Goal: Obtain resource: Obtain resource

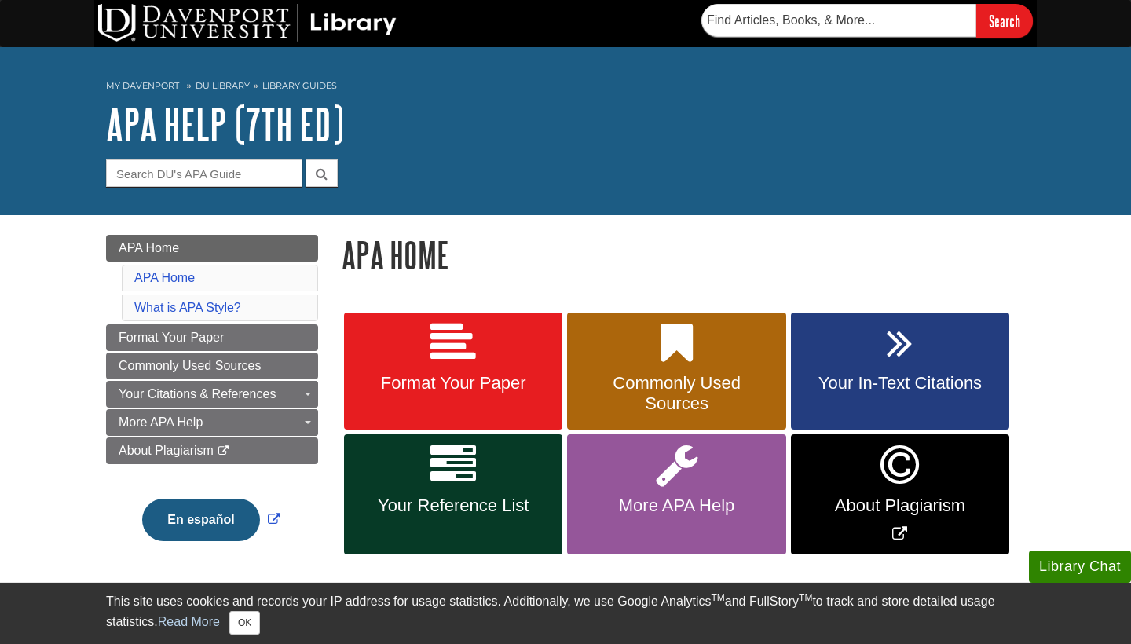
click at [470, 470] on icon at bounding box center [453, 465] width 46 height 46
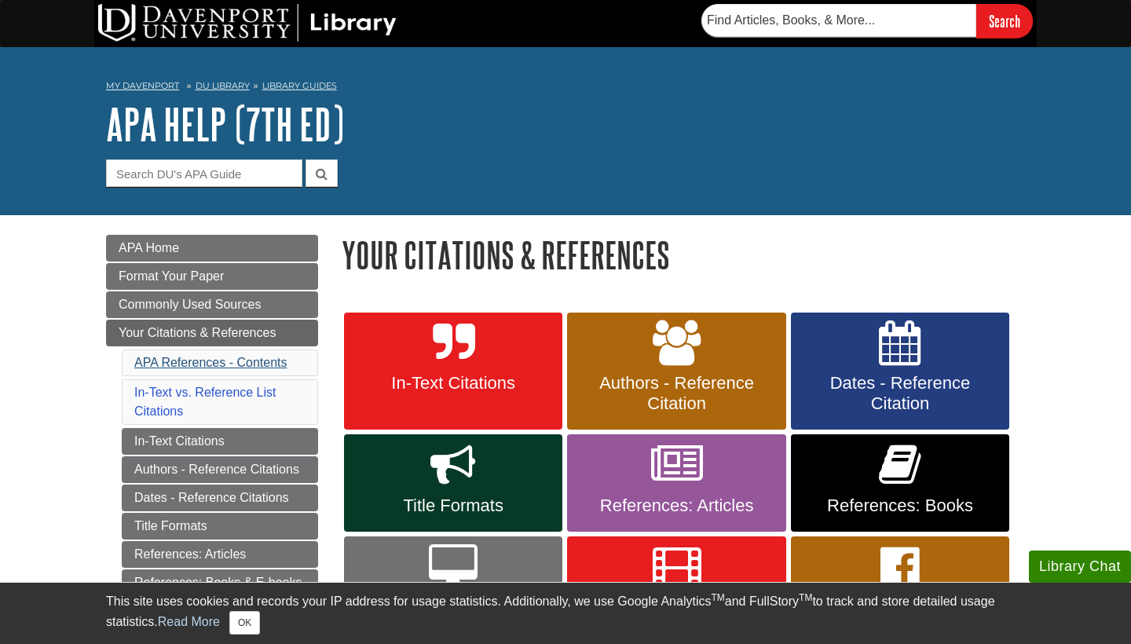
click at [235, 360] on link "APA References - Contents" at bounding box center [210, 362] width 152 height 13
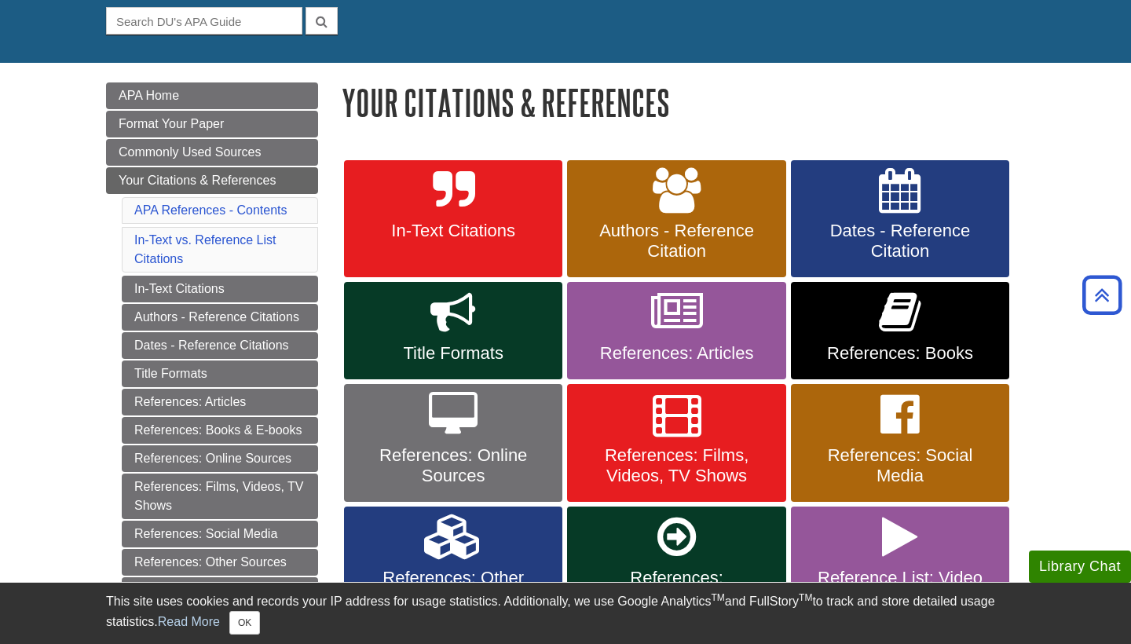
scroll to position [152, 0]
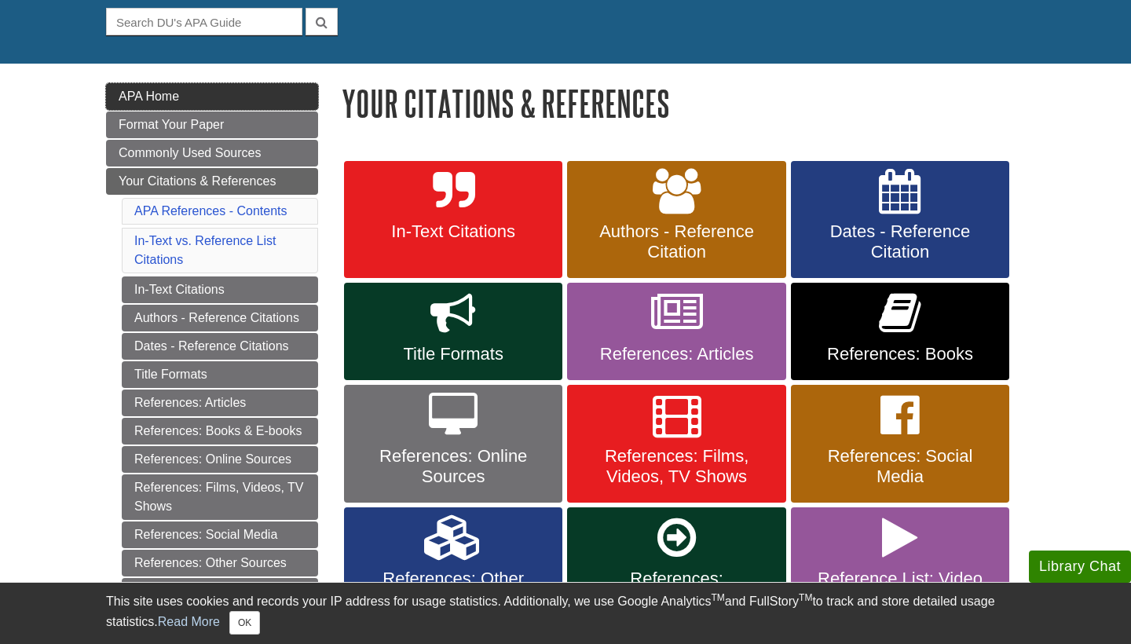
click at [265, 91] on link "APA Home" at bounding box center [212, 96] width 212 height 27
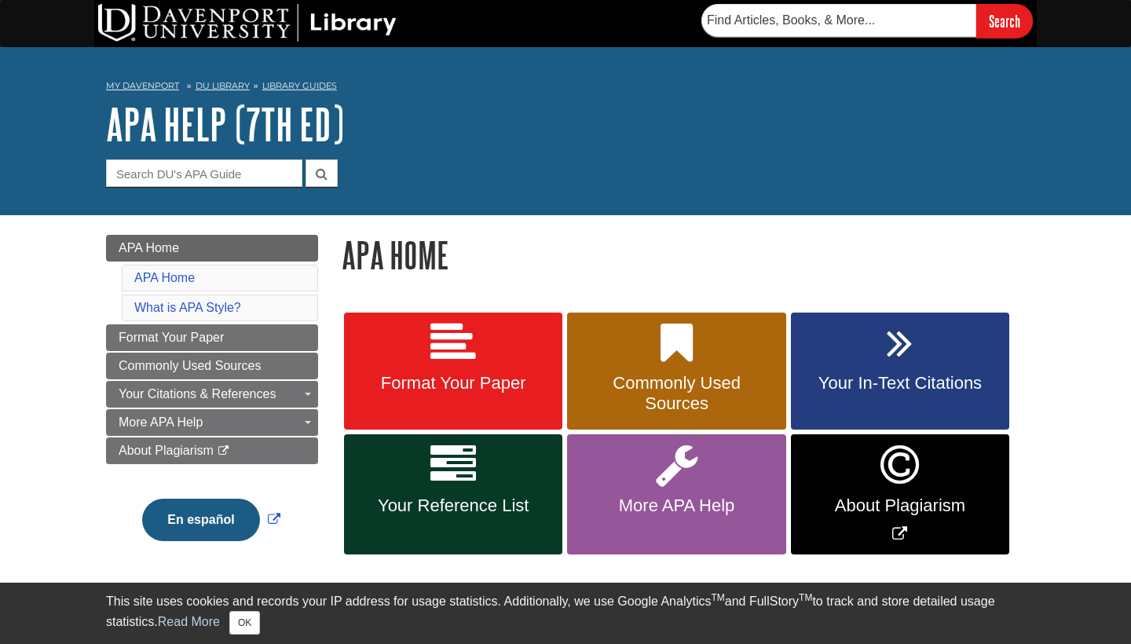
click at [433, 326] on icon at bounding box center [453, 343] width 46 height 46
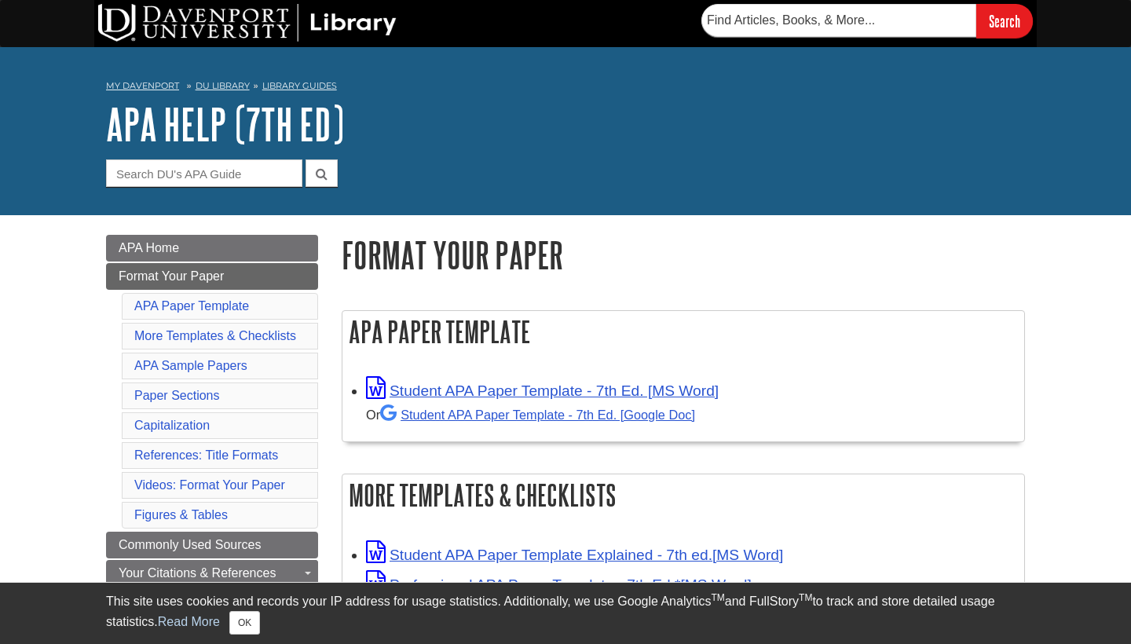
scroll to position [202, 0]
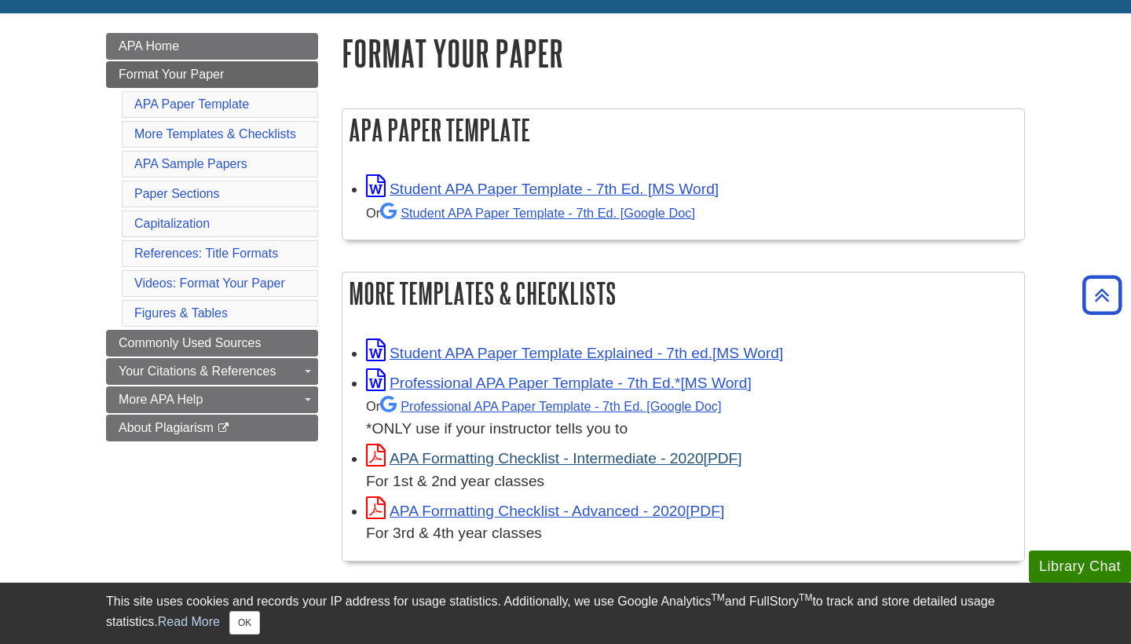
click at [585, 458] on link "APA Formatting Checklist - Intermediate - 2020" at bounding box center [554, 458] width 376 height 16
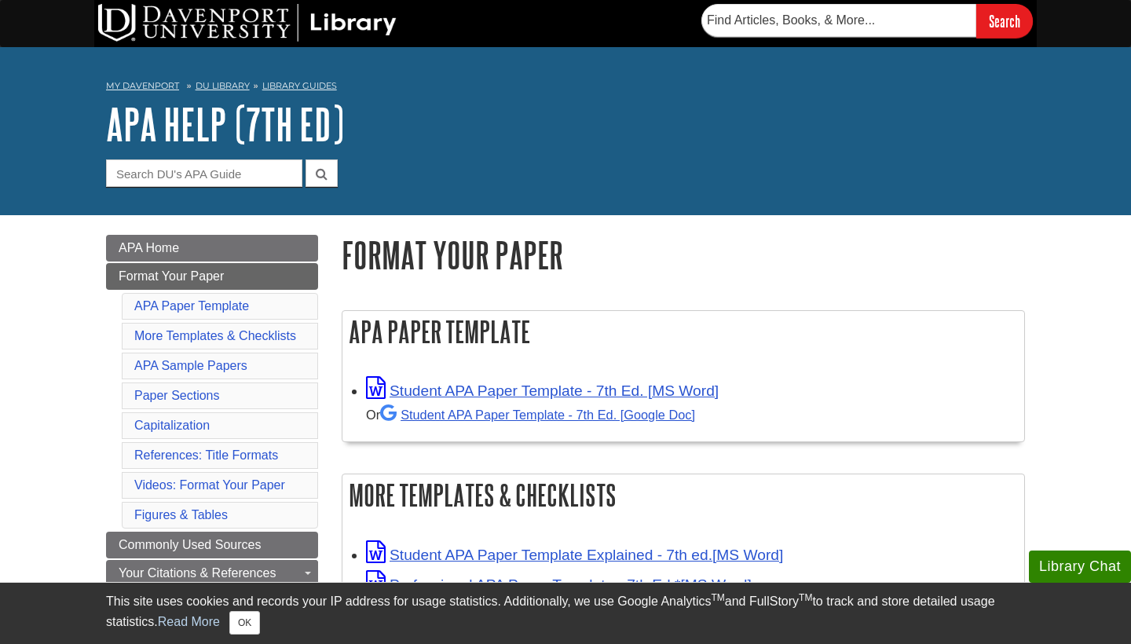
scroll to position [0, 0]
click at [253, 173] on input "Guide Search Terms" at bounding box center [204, 172] width 196 height 27
type input "deparment"
click at [321, 172] on button "submit" at bounding box center [321, 172] width 32 height 27
click at [481, 397] on link "Student APA Paper Template - 7th Ed. [MS Word]" at bounding box center [542, 390] width 353 height 16
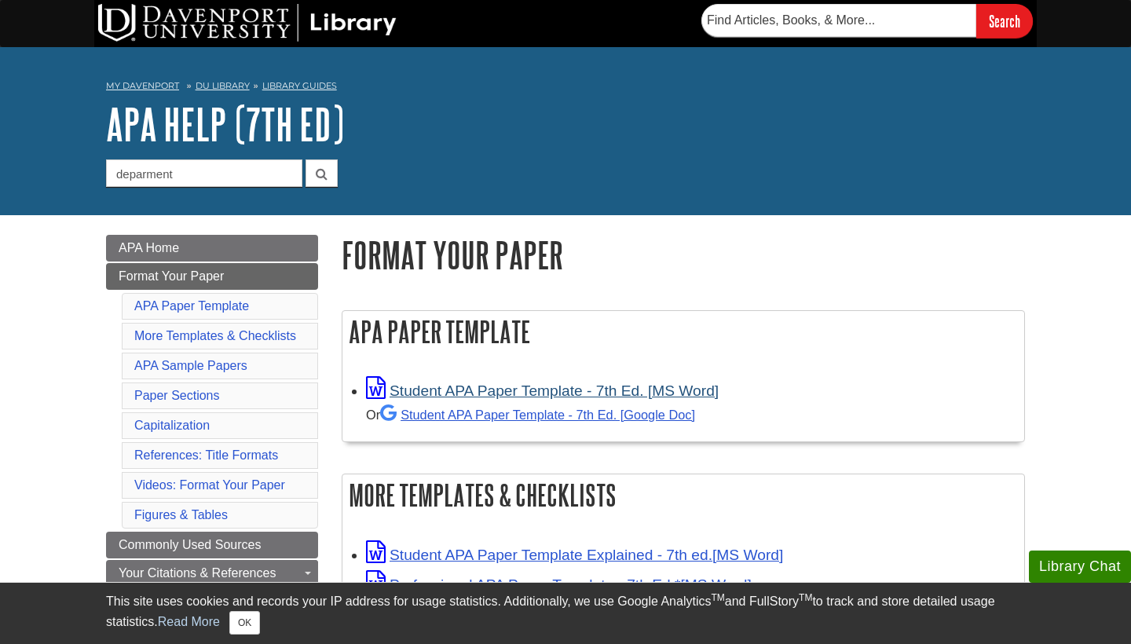
click at [403, 389] on link "Student APA Paper Template - 7th Ed. [MS Word]" at bounding box center [542, 390] width 353 height 16
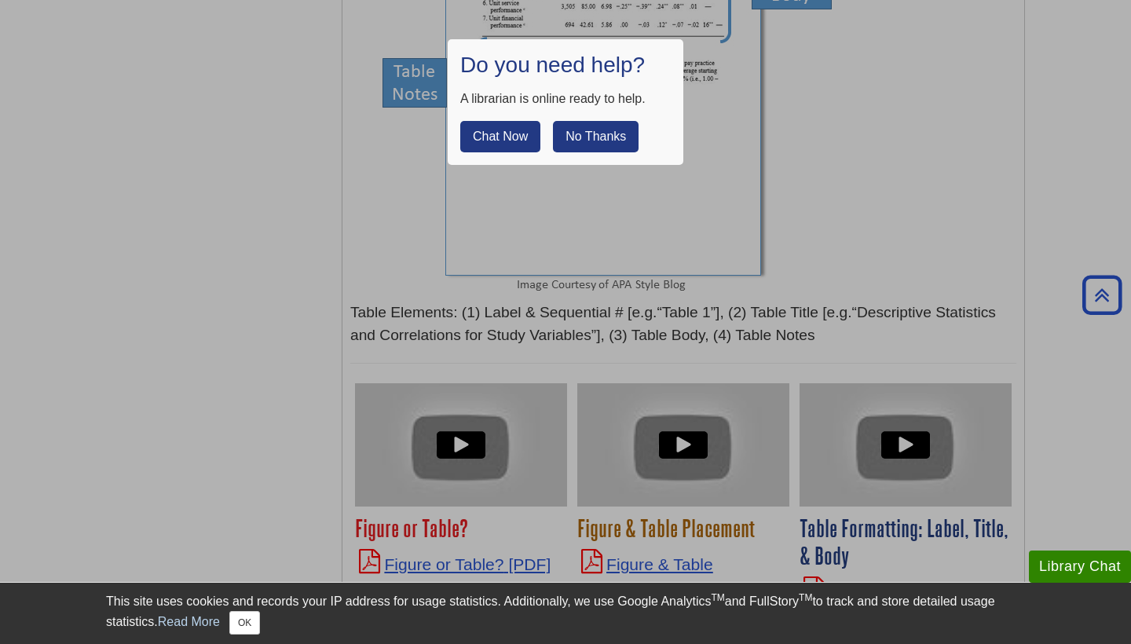
scroll to position [5175, 0]
click at [506, 135] on button "Chat Now" at bounding box center [500, 136] width 80 height 31
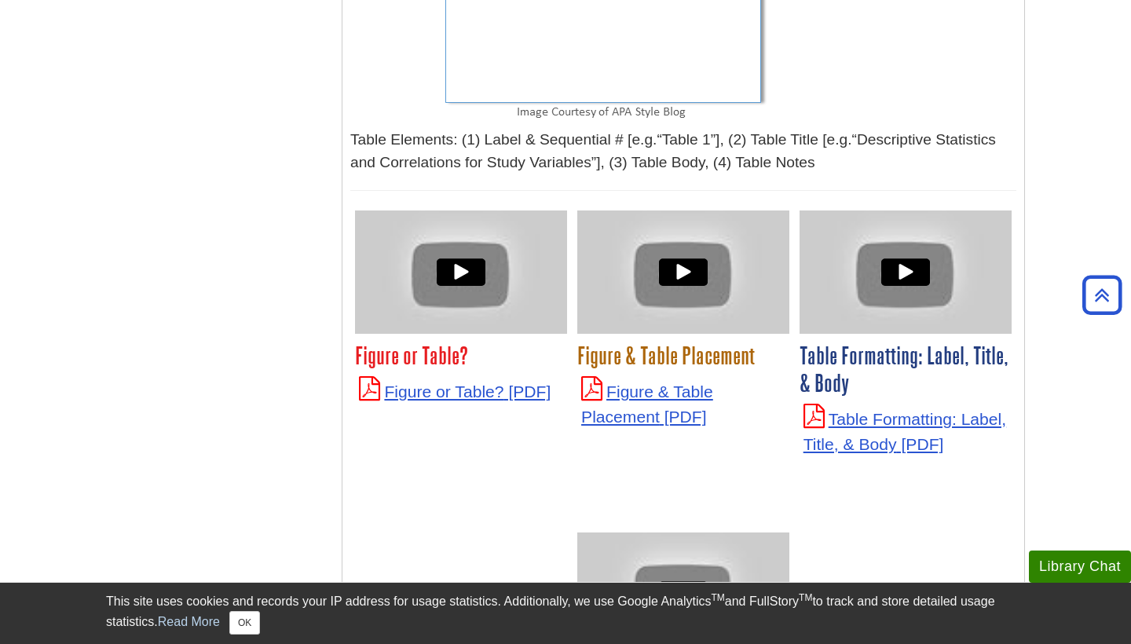
scroll to position [5358, 0]
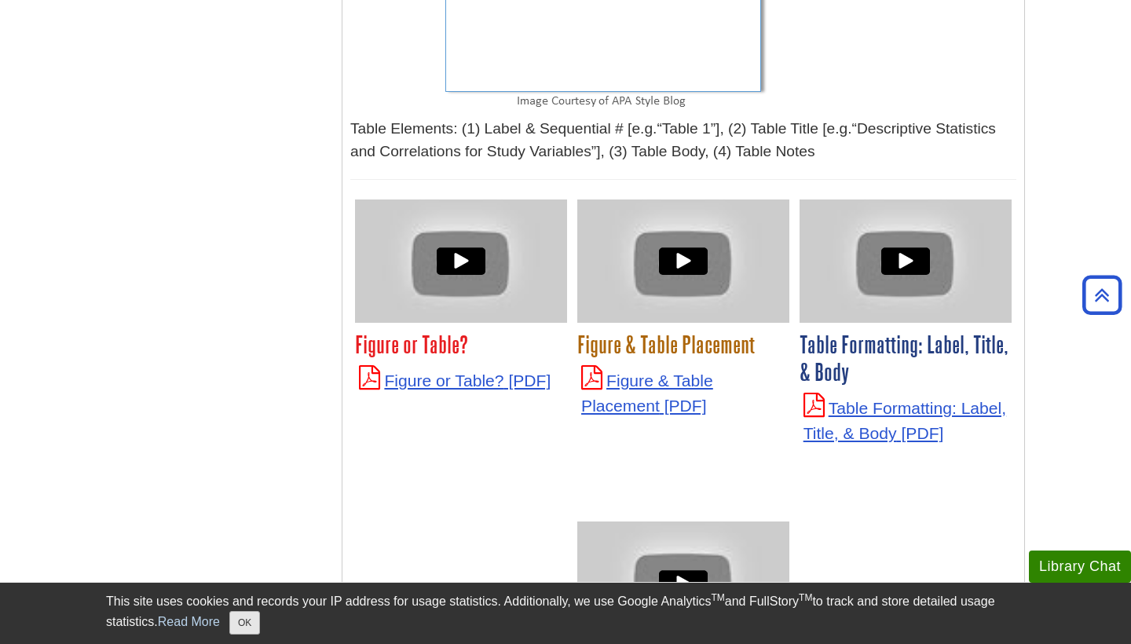
click at [238, 626] on button "OK" at bounding box center [244, 623] width 31 height 24
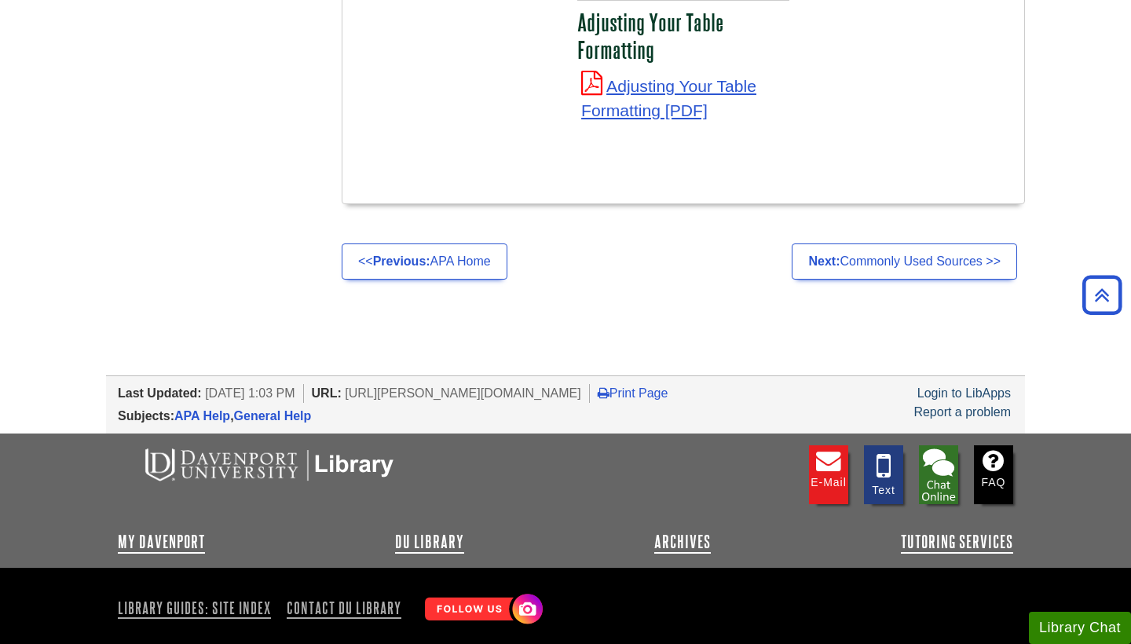
scroll to position [6002, 0]
click at [1058, 620] on button "Library Chat" at bounding box center [1080, 628] width 102 height 32
click at [932, 446] on img at bounding box center [938, 475] width 39 height 59
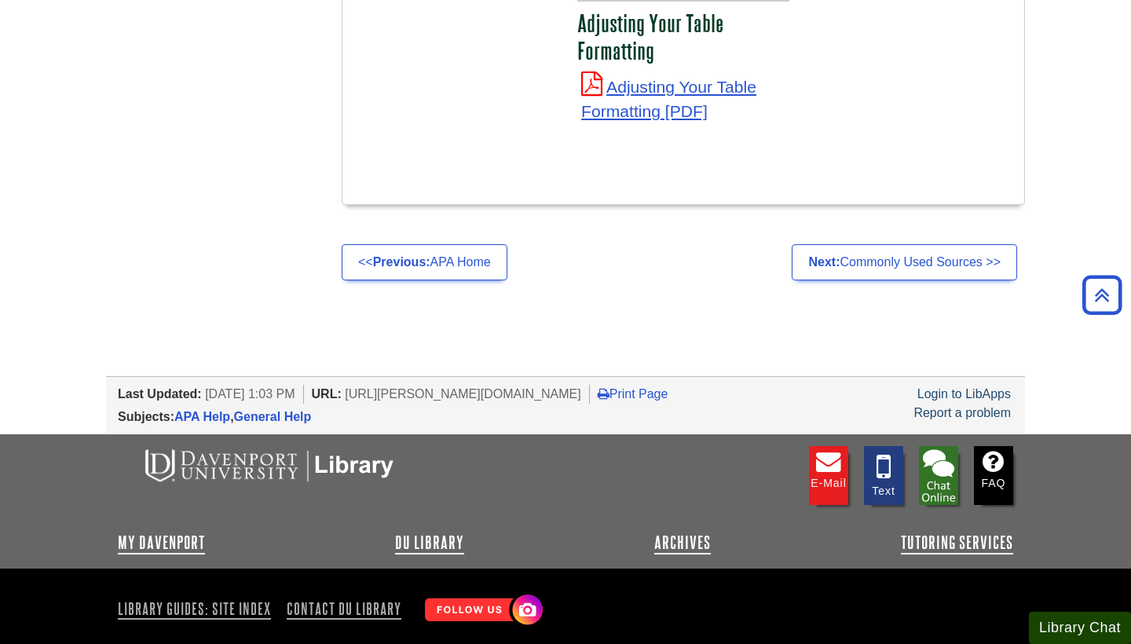
click at [932, 446] on img at bounding box center [938, 475] width 39 height 59
click at [1065, 625] on button "Library Chat" at bounding box center [1080, 628] width 102 height 32
click at [1051, 638] on button "Library Chat" at bounding box center [1080, 628] width 102 height 32
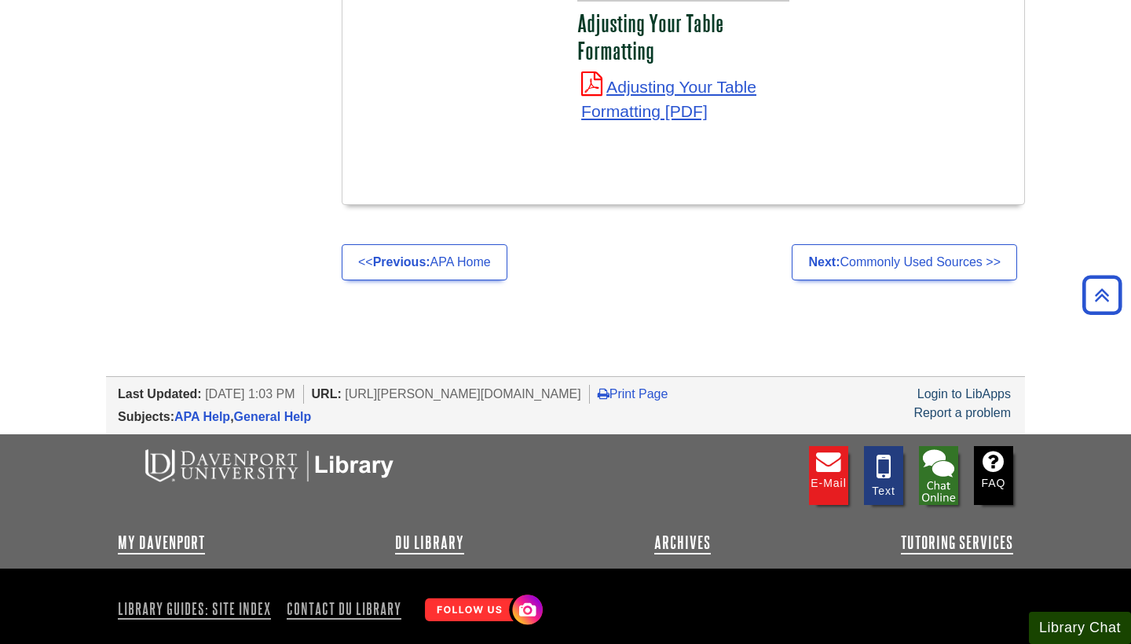
click at [1058, 626] on button "Library Chat" at bounding box center [1080, 628] width 102 height 32
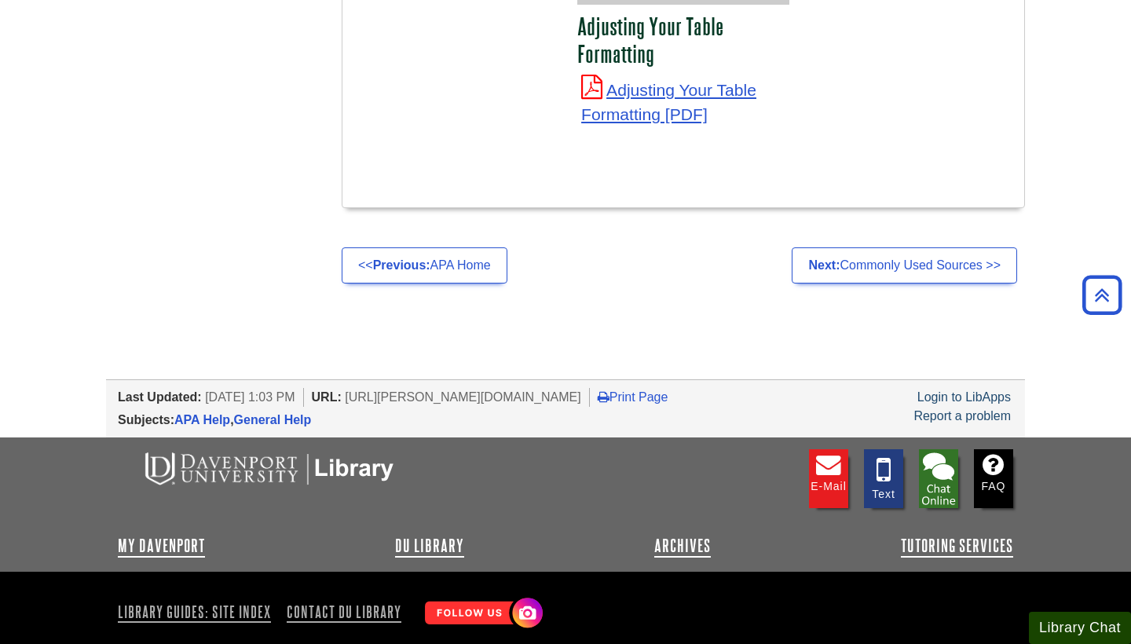
scroll to position [5999, 0]
click at [872, 453] on icon at bounding box center [883, 469] width 36 height 33
click at [955, 449] on img at bounding box center [938, 478] width 39 height 59
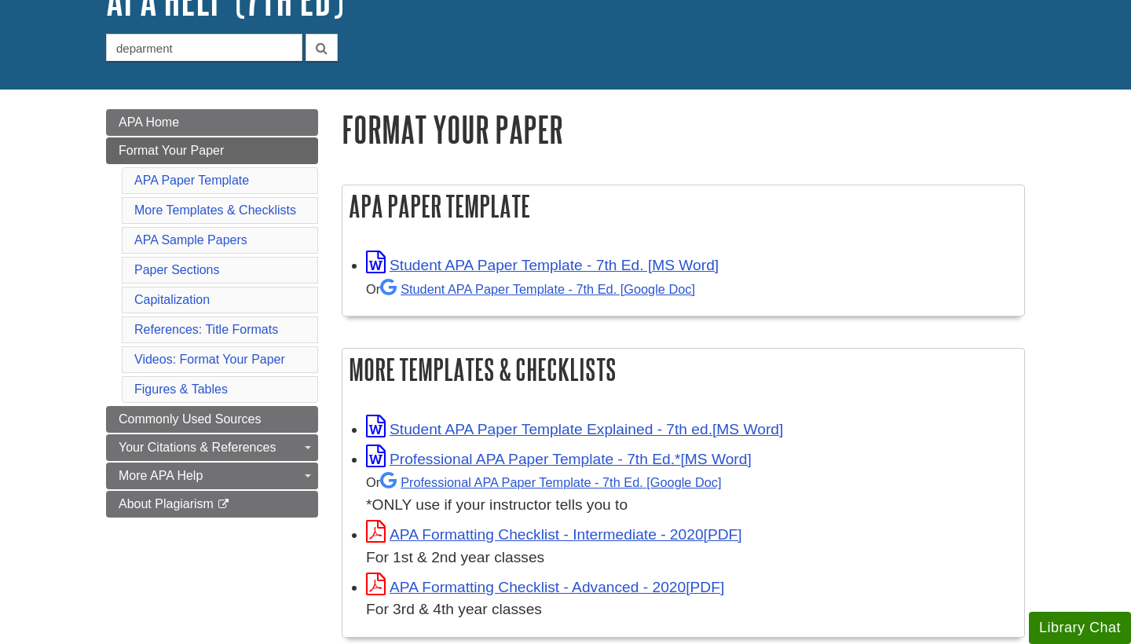
scroll to position [128, 0]
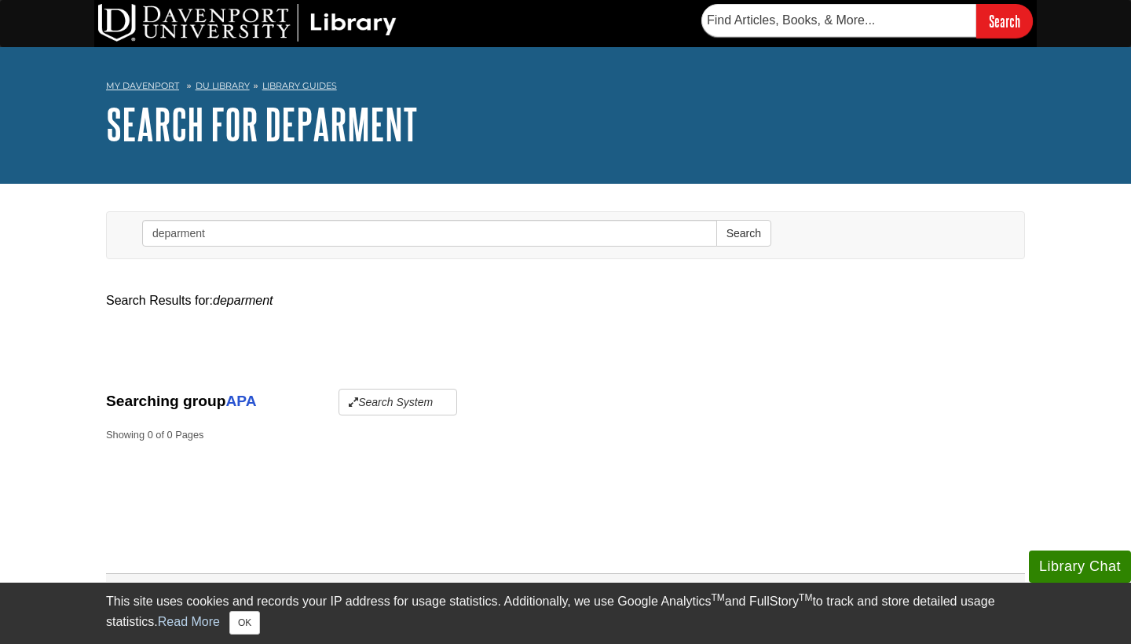
click at [791, 1] on nav "Search" at bounding box center [860, 19] width 351 height 38
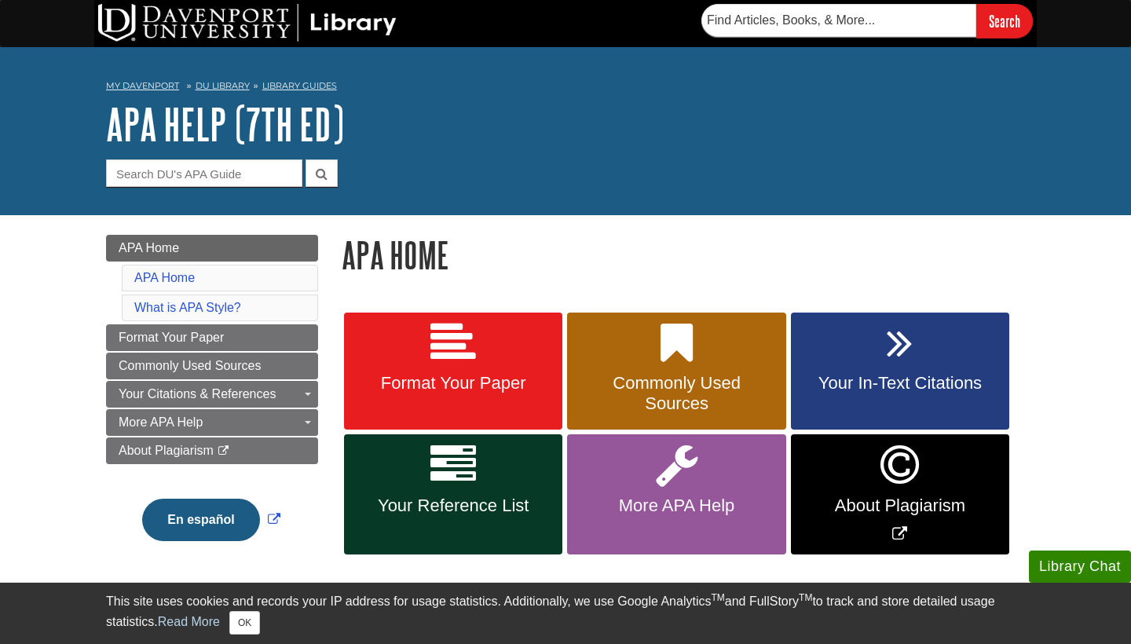
click at [430, 367] on link "Format Your Paper" at bounding box center [453, 372] width 218 height 118
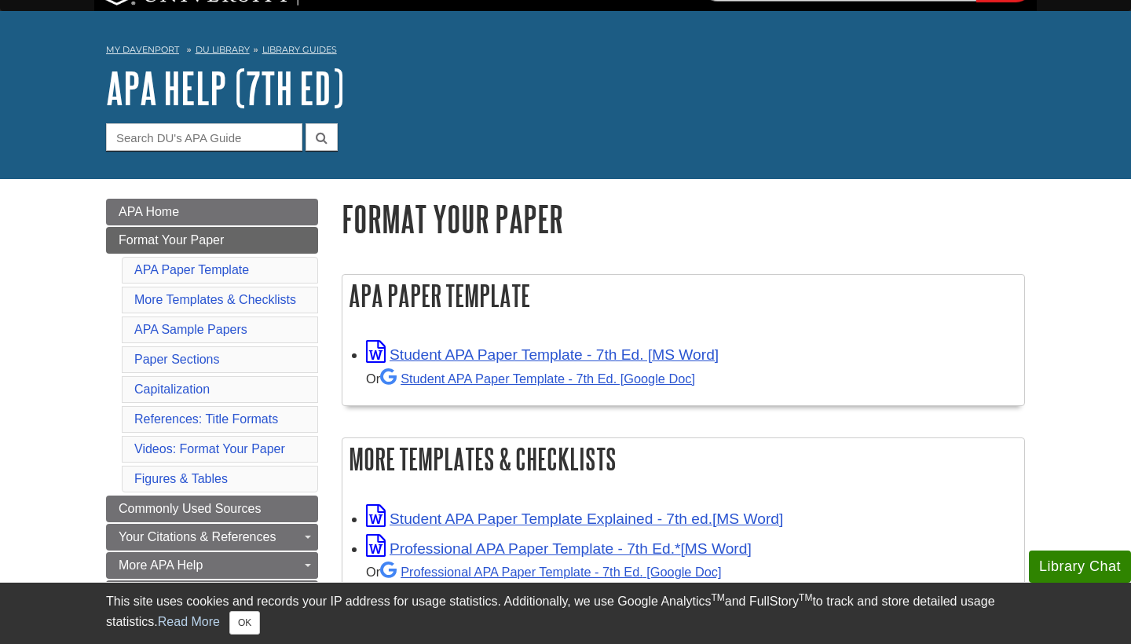
scroll to position [49, 0]
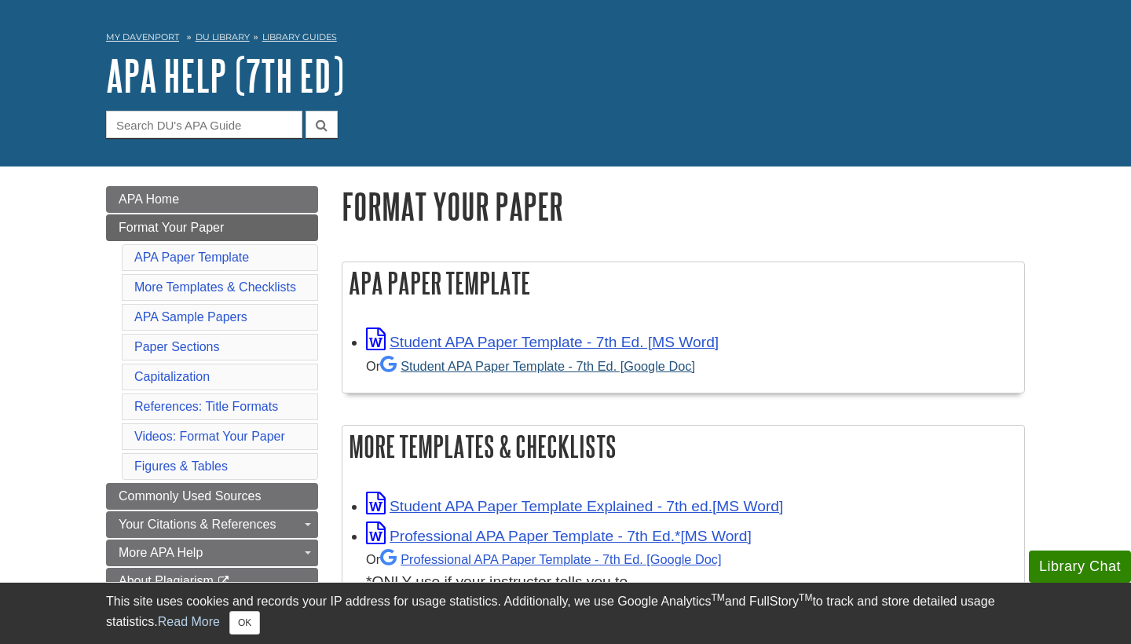
click at [429, 367] on link "Student APA Paper Template - 7th Ed. [Google Doc]" at bounding box center [537, 366] width 315 height 14
